Goal: Information Seeking & Learning: Learn about a topic

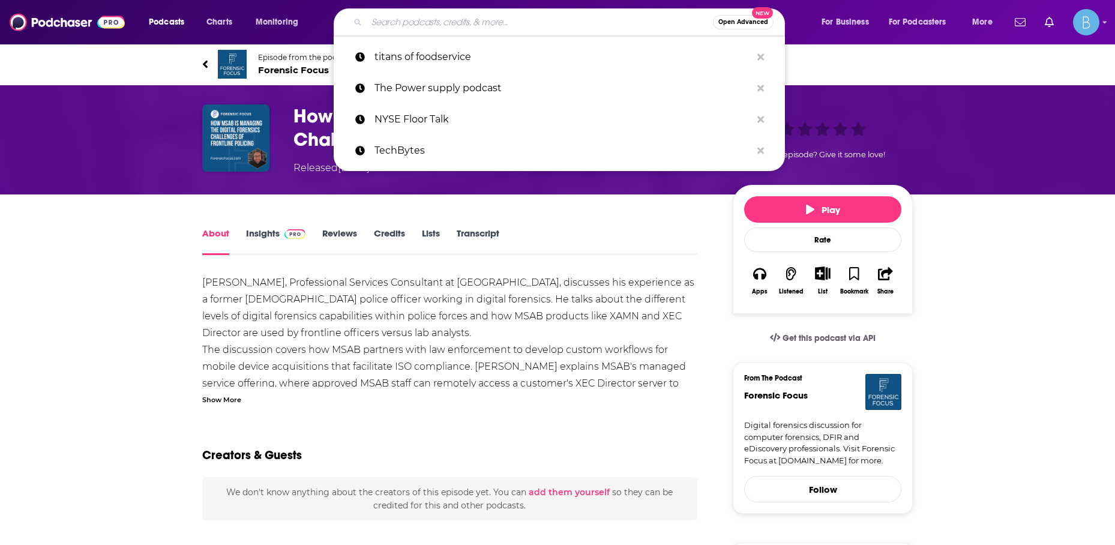
click at [390, 28] on input "Search podcasts, credits, & more..." at bounding box center [540, 22] width 346 height 19
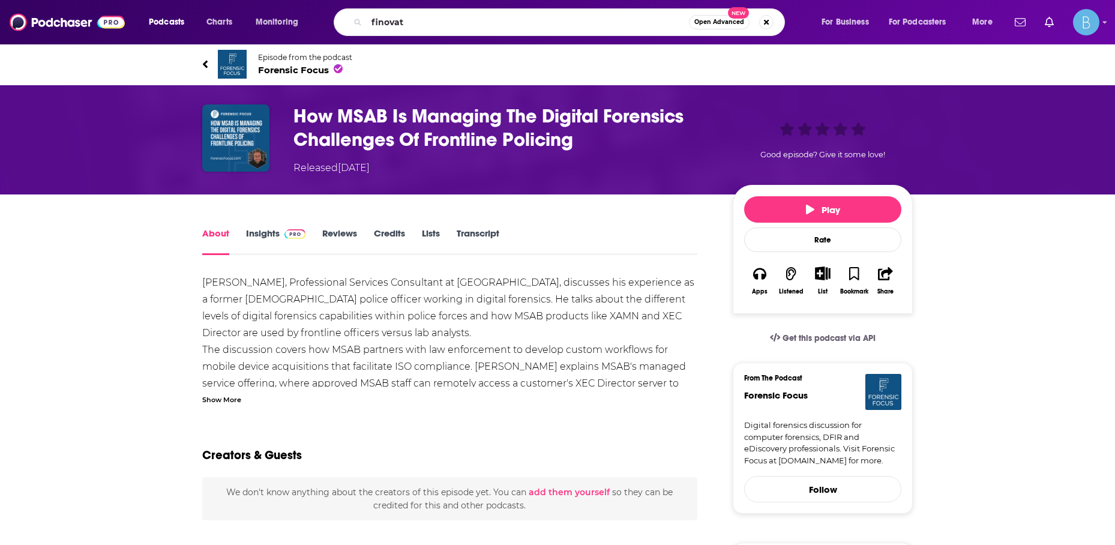
type input "finovate"
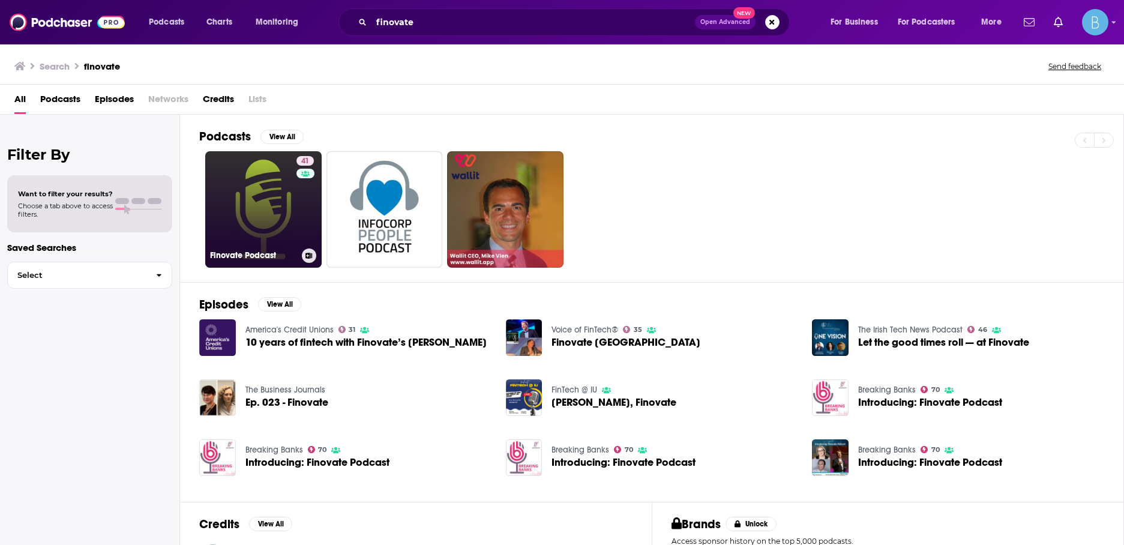
click at [249, 200] on link "41 Finovate Podcast" at bounding box center [263, 209] width 116 height 116
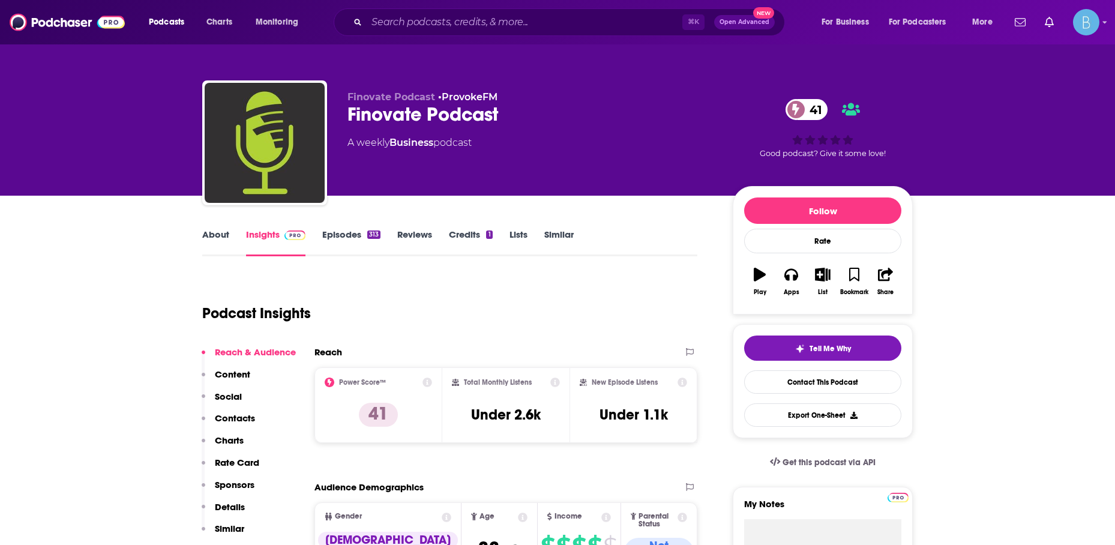
click at [217, 235] on link "About" at bounding box center [215, 243] width 27 height 28
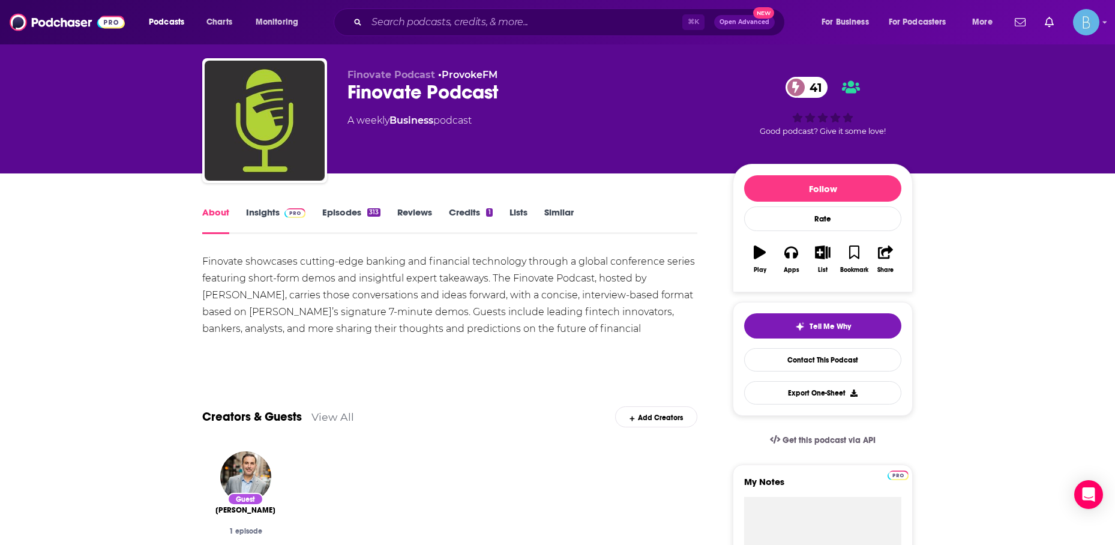
scroll to position [22, 0]
